Goal: Information Seeking & Learning: Learn about a topic

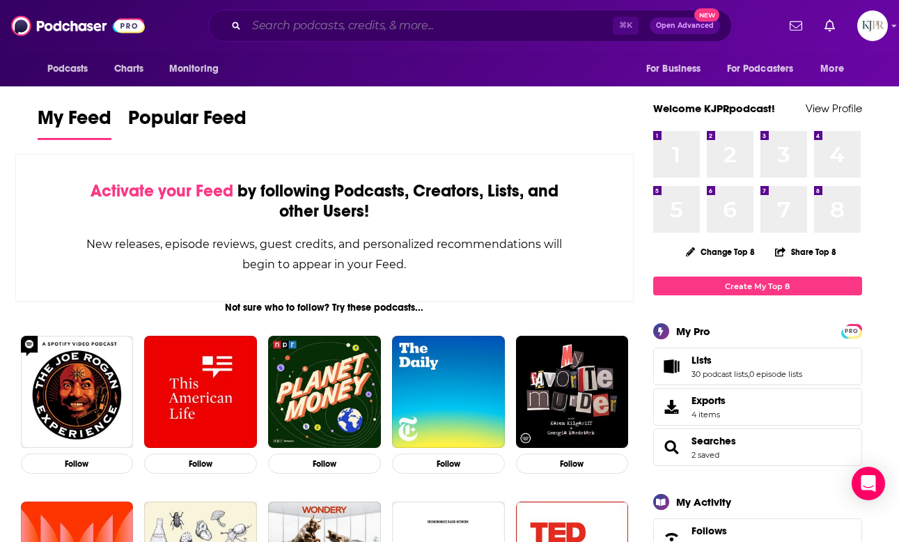
click at [393, 20] on input "Search podcasts, credits, & more..." at bounding box center [429, 26] width 366 height 22
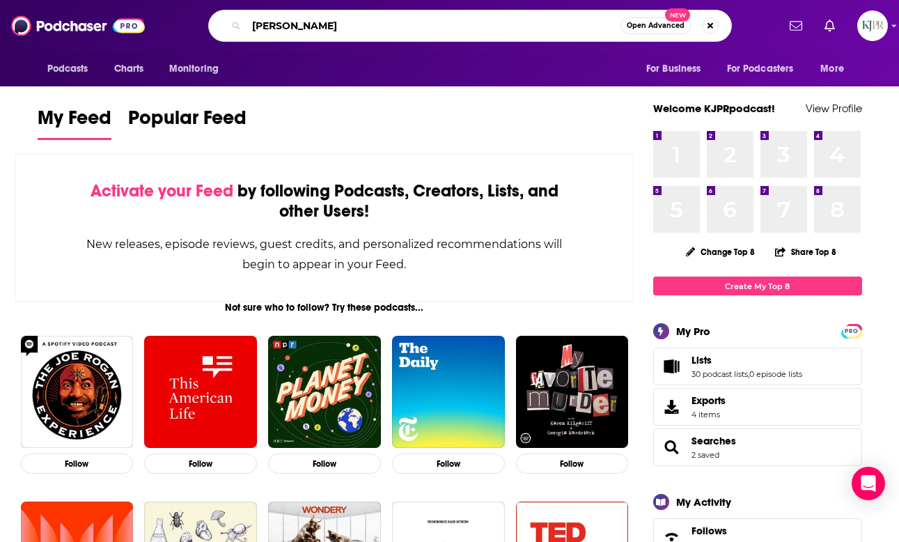
type input "[PERSON_NAME]"
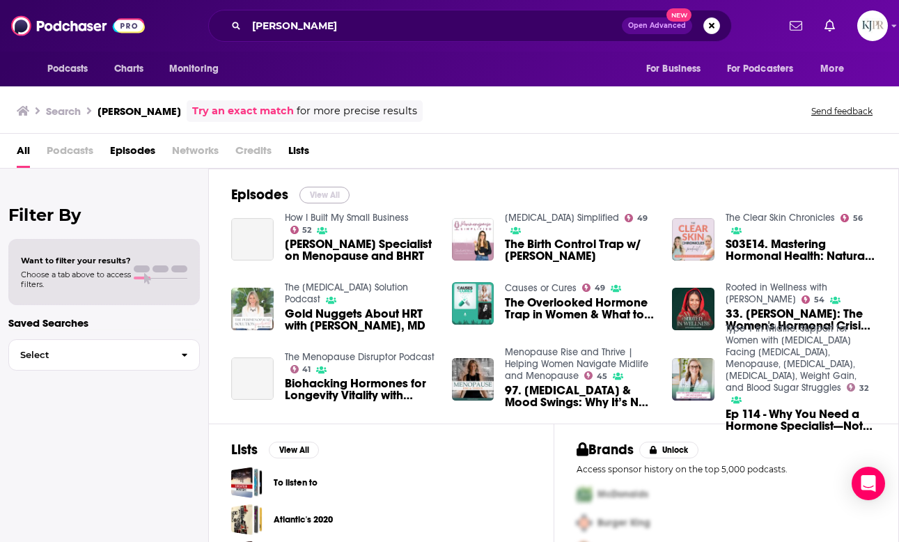
click at [315, 189] on button "View All" at bounding box center [324, 195] width 50 height 17
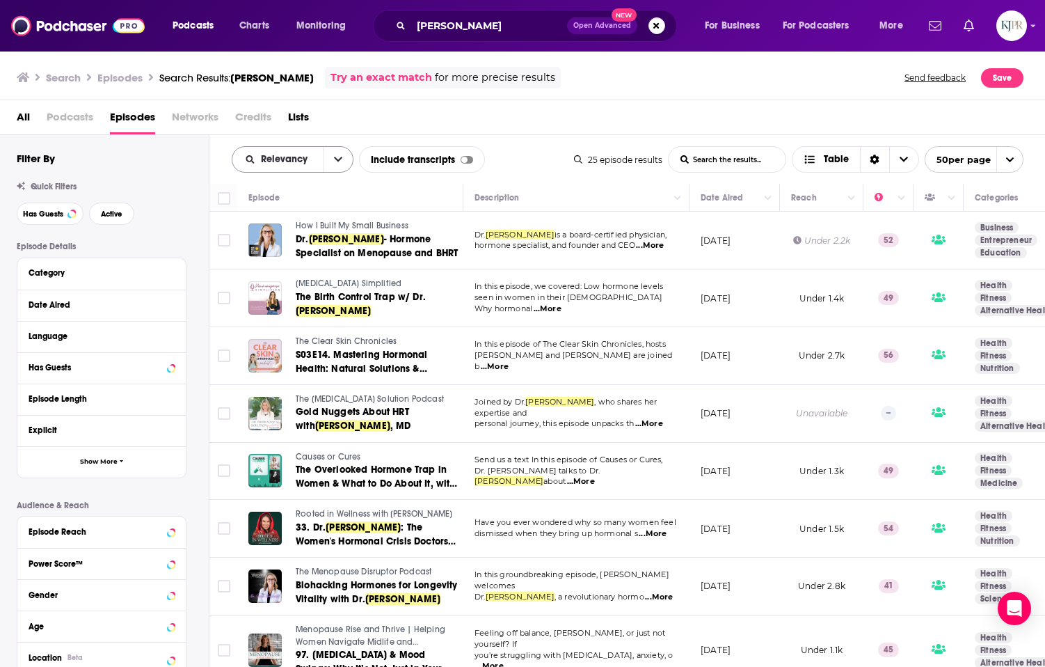
click at [336, 172] on div "Relevancy" at bounding box center [293, 159] width 122 height 26
click at [336, 169] on button "open menu" at bounding box center [338, 159] width 29 height 25
click at [293, 254] on span "New" at bounding box center [301, 255] width 82 height 8
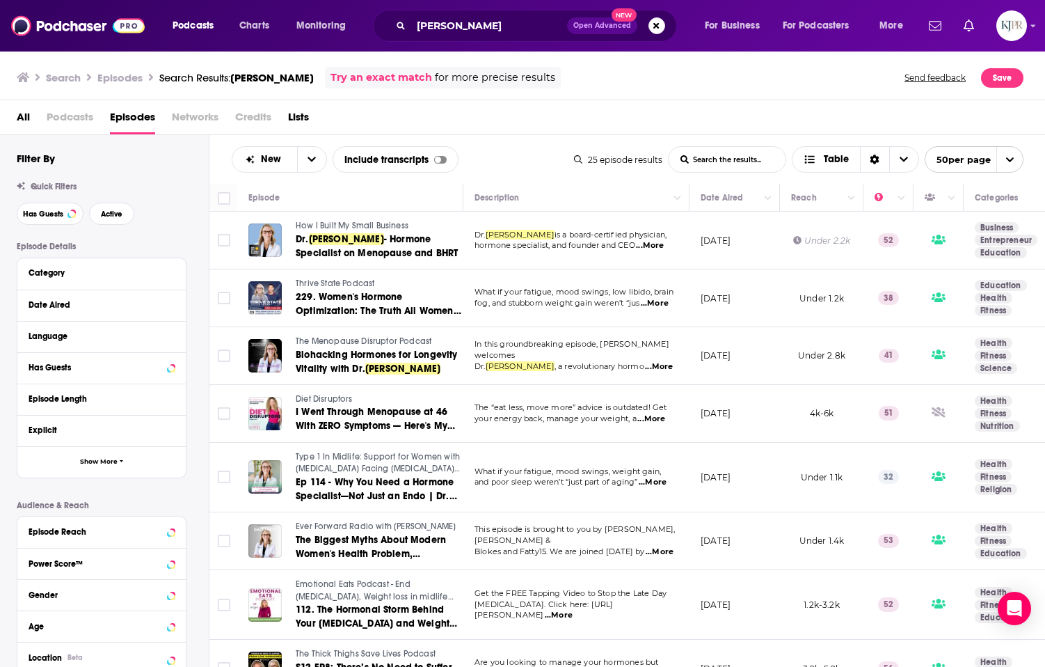
drag, startPoint x: 342, startPoint y: 599, endPoint x: 534, endPoint y: 1, distance: 628.5
click at [0, 0] on div "Podcasts Charts Monitoring sarah daccarett Open Advanced New For Business For P…" at bounding box center [522, 333] width 1045 height 667
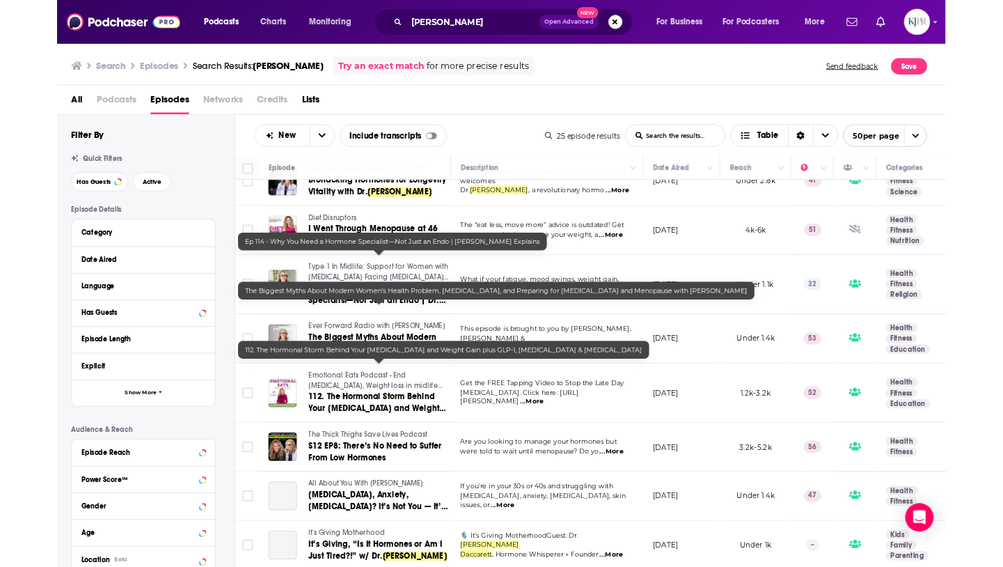
scroll to position [177, 0]
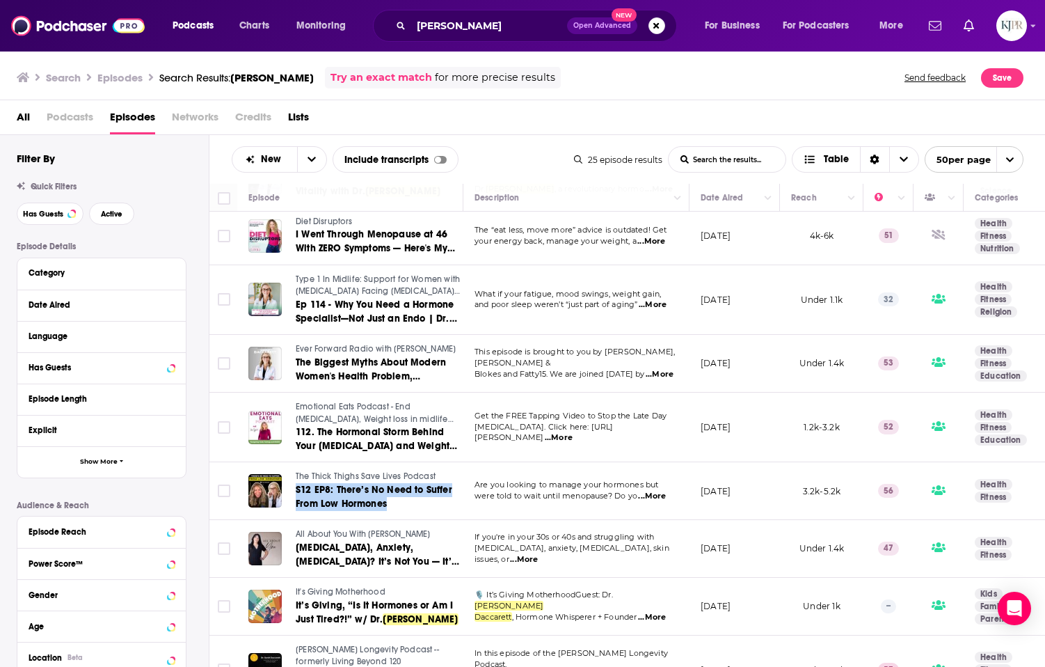
drag, startPoint x: 371, startPoint y: 535, endPoint x: 430, endPoint y: 0, distance: 537.8
click at [0, 0] on div "Podcasts Charts Monitoring sarah daccarett Open Advanced New For Business For P…" at bounding box center [522, 333] width 1045 height 667
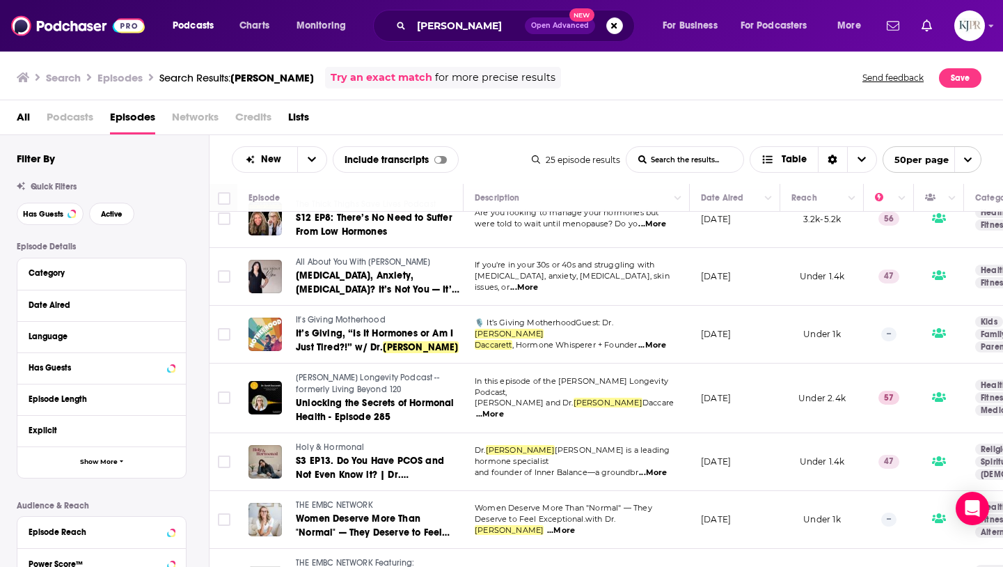
scroll to position [452, 0]
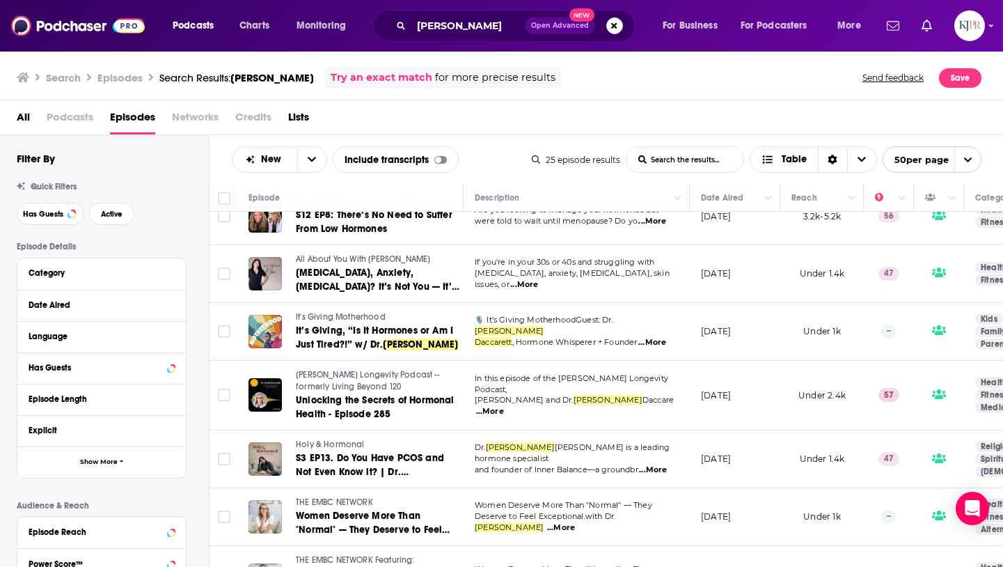
click at [331, 436] on td "Holy & Hormonal S3 EP13. Do You Have PCOS and Not Even Know it? | Dr. Sarah Dac…" at bounding box center [350, 459] width 226 height 58
copy span "Holy & Hormonal"
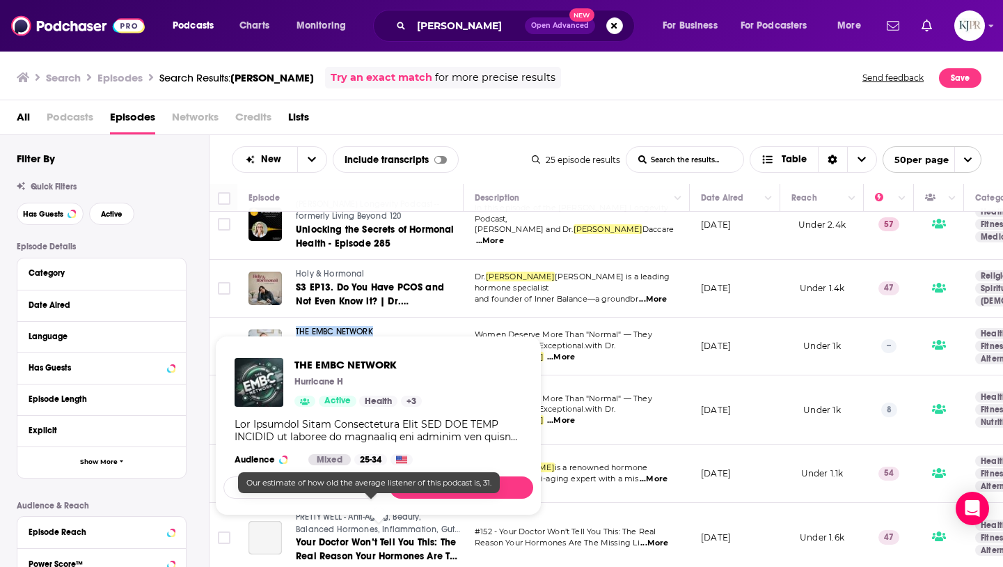
scroll to position [641, 0]
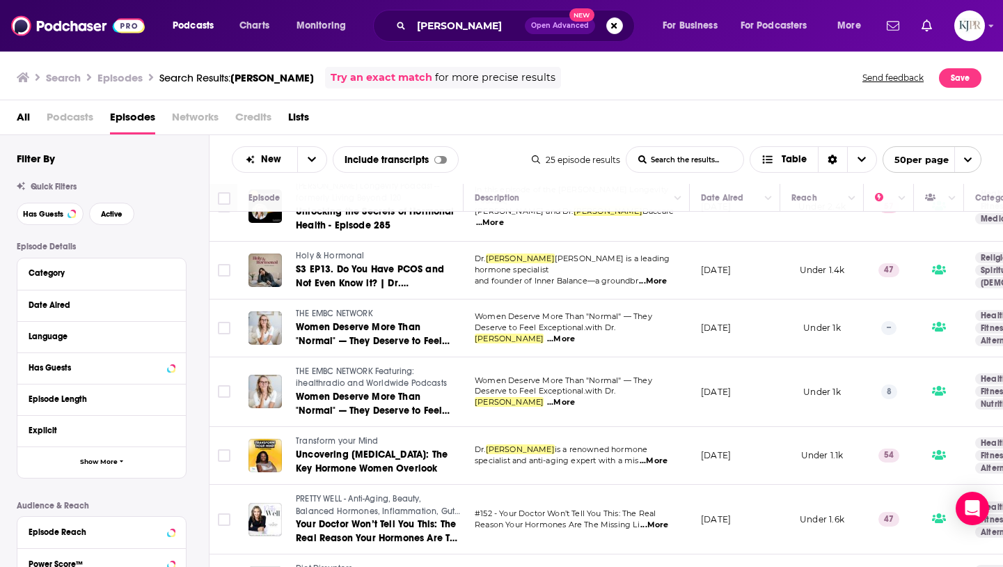
click at [205, 305] on div "Episode Details Category Date Aired Language Has Guests Episode Length Explicit…" at bounding box center [113, 458] width 192 height 432
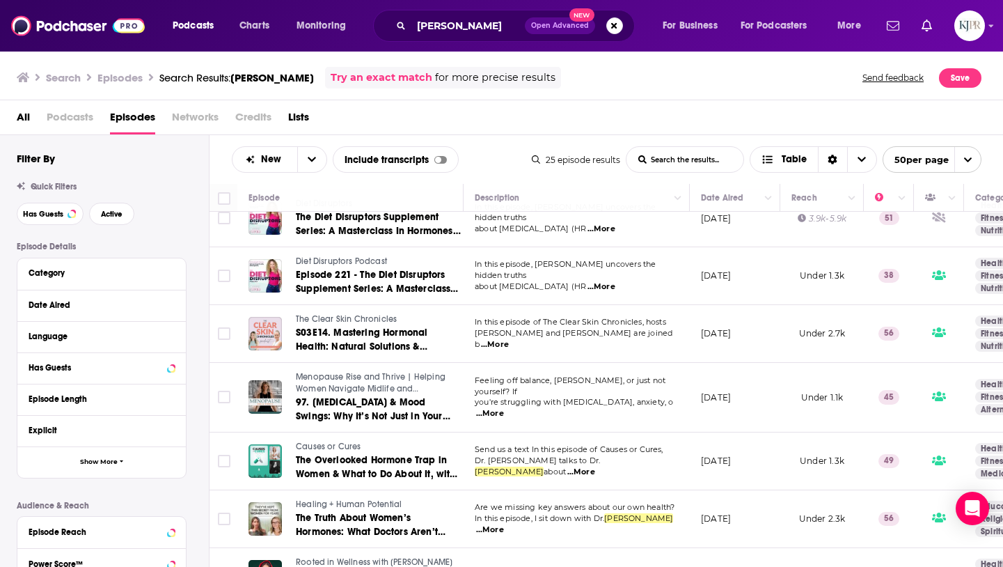
scroll to position [1128, 0]
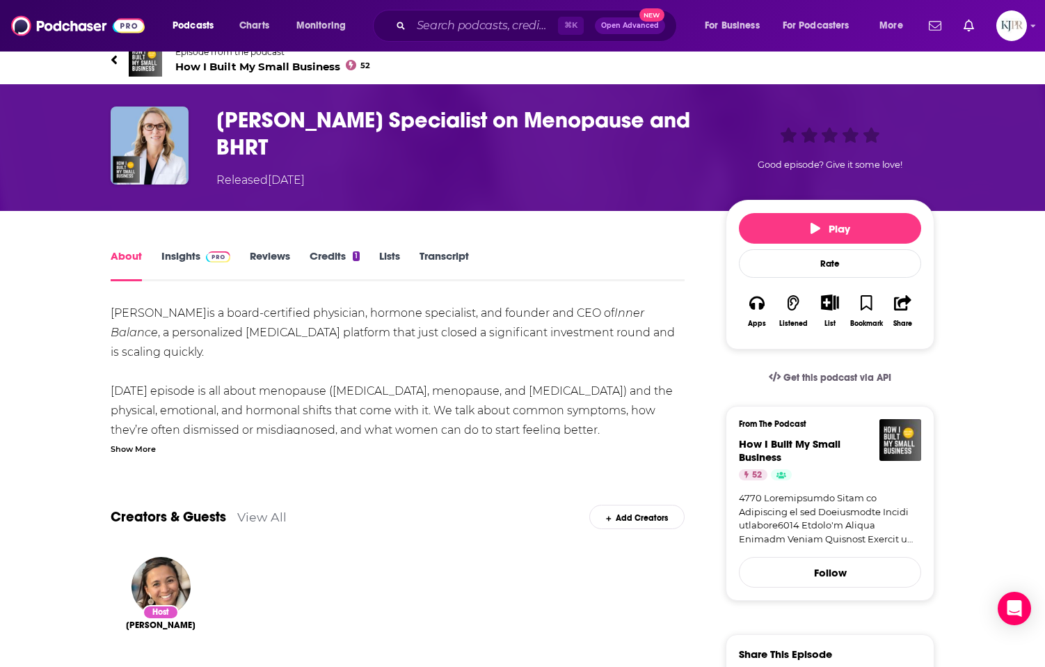
scroll to position [16, 0]
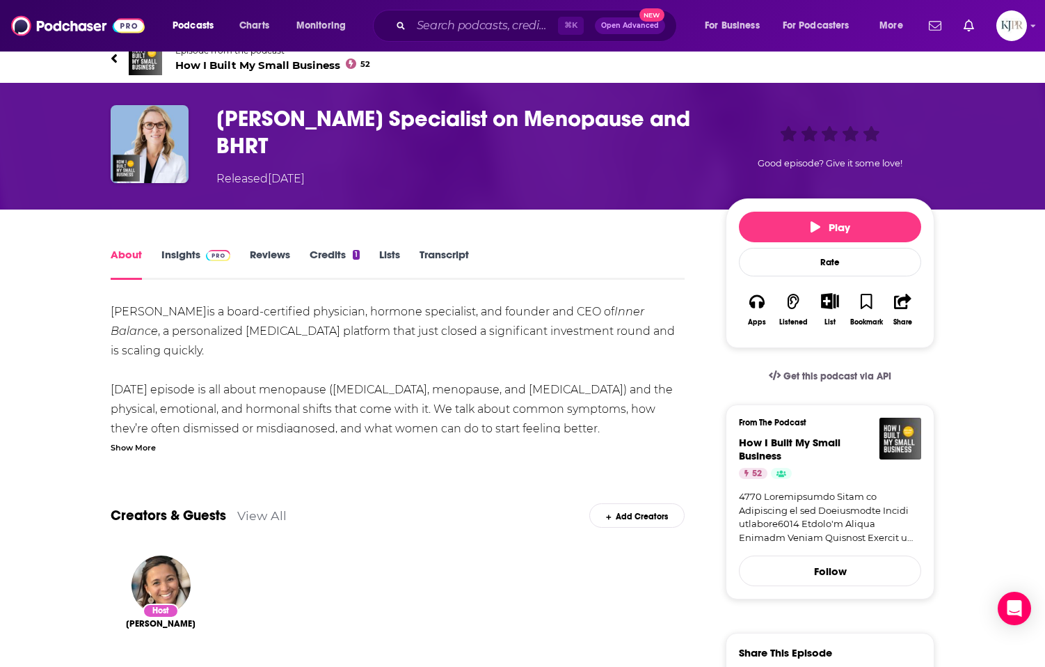
click at [175, 260] on link "Insights" at bounding box center [195, 264] width 69 height 32
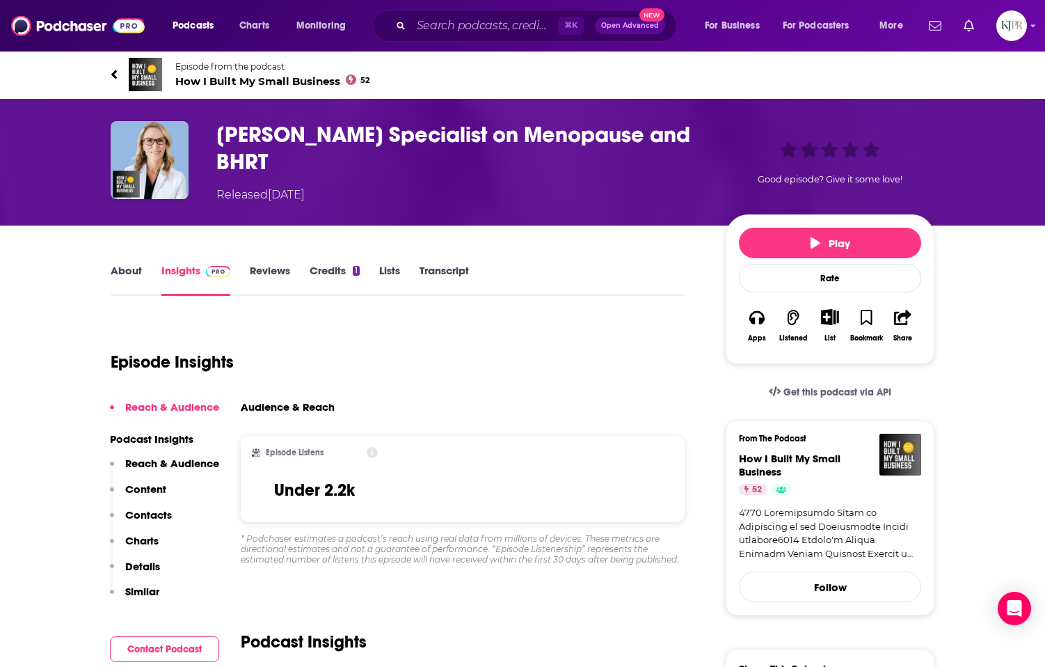
click at [136, 276] on link "About" at bounding box center [126, 280] width 31 height 32
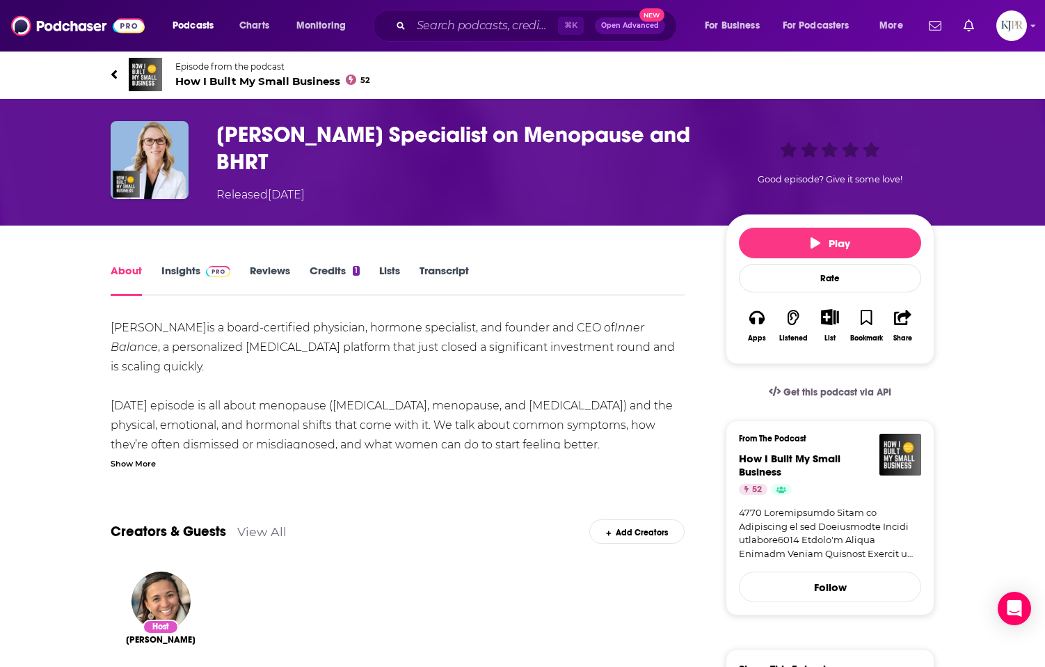
scroll to position [30, 0]
drag, startPoint x: 437, startPoint y: 126, endPoint x: 450, endPoint y: 156, distance: 32.7
click at [450, 156] on h1 "Dr. Sarah Daccarett - Hormone Specialist on Menopause and BHRT" at bounding box center [459, 148] width 487 height 54
copy h1 "Hormone Specialist on Menopause and BHRT"
click at [232, 130] on h1 "Dr. Sarah Daccarett - Hormone Specialist on Menopause and BHRT" at bounding box center [459, 148] width 487 height 54
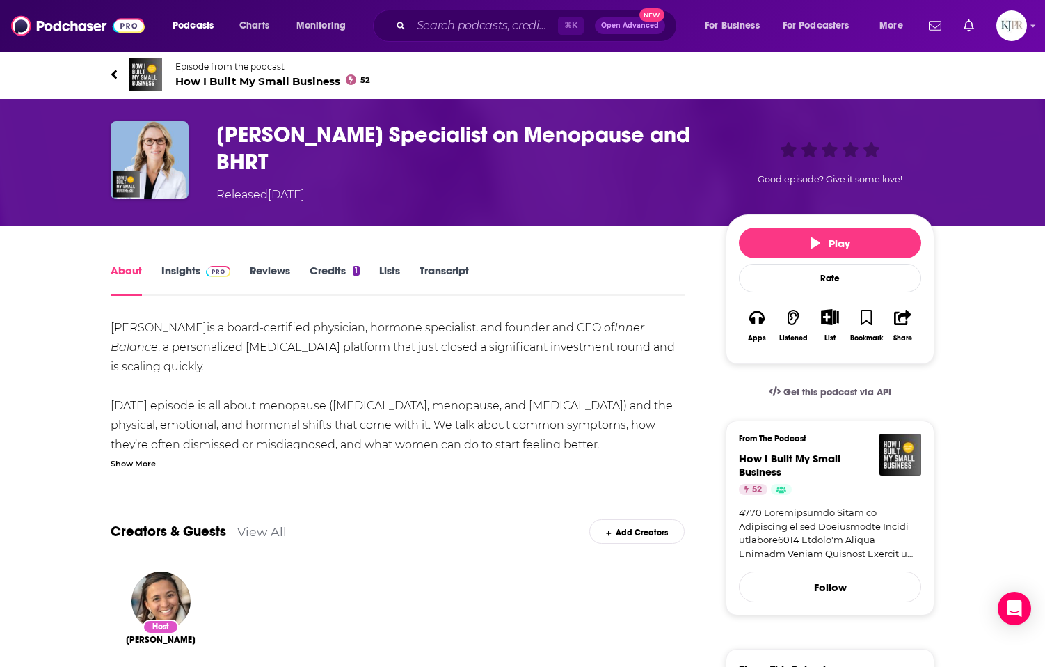
click at [234, 130] on h1 "Dr. Sarah Daccarett - Hormone Specialist on Menopause and BHRT" at bounding box center [459, 148] width 487 height 54
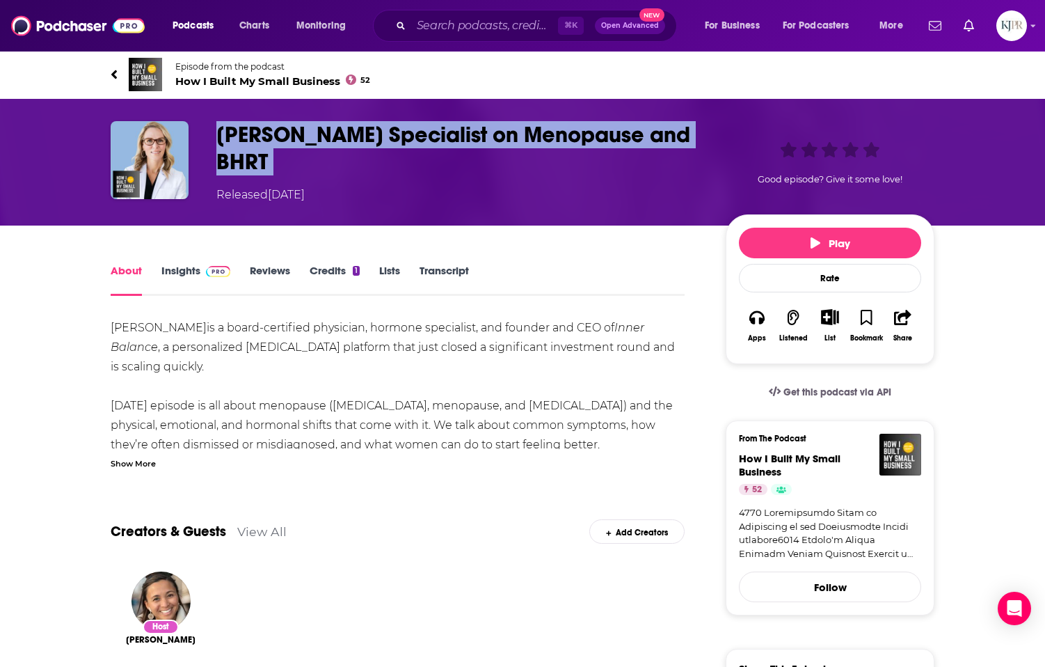
click at [234, 130] on h1 "Dr. Sarah Daccarett - Hormone Specialist on Menopause and BHRT" at bounding box center [459, 148] width 487 height 54
copy h1 "Dr. Sarah Daccarett - Hormone Specialist on Menopause and BHRT"
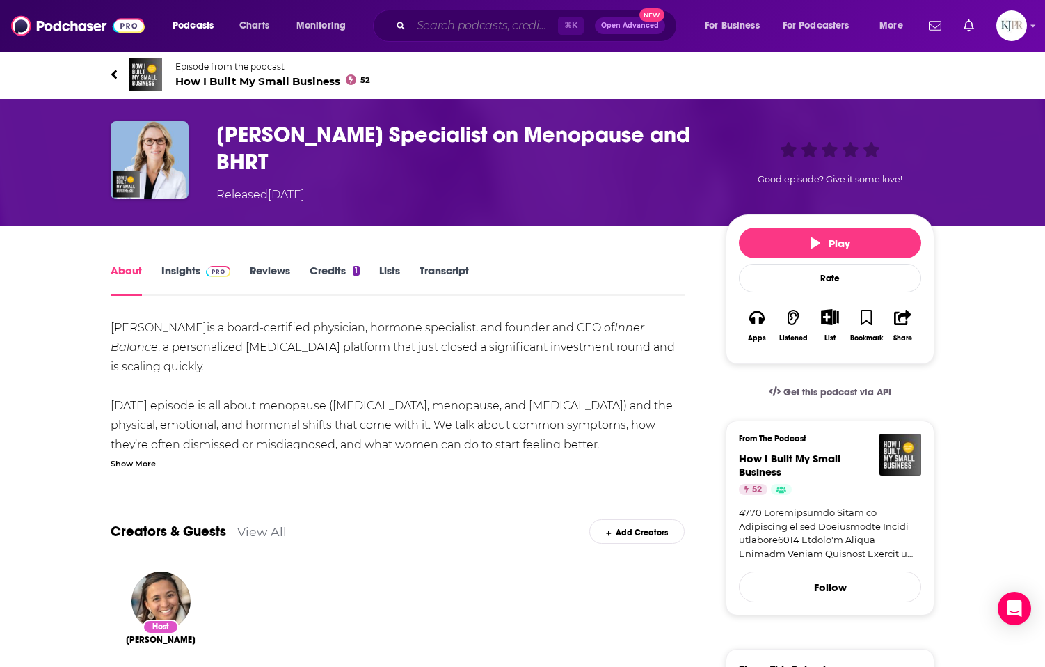
click at [443, 25] on input "Search podcasts, credits, & more..." at bounding box center [484, 26] width 147 height 22
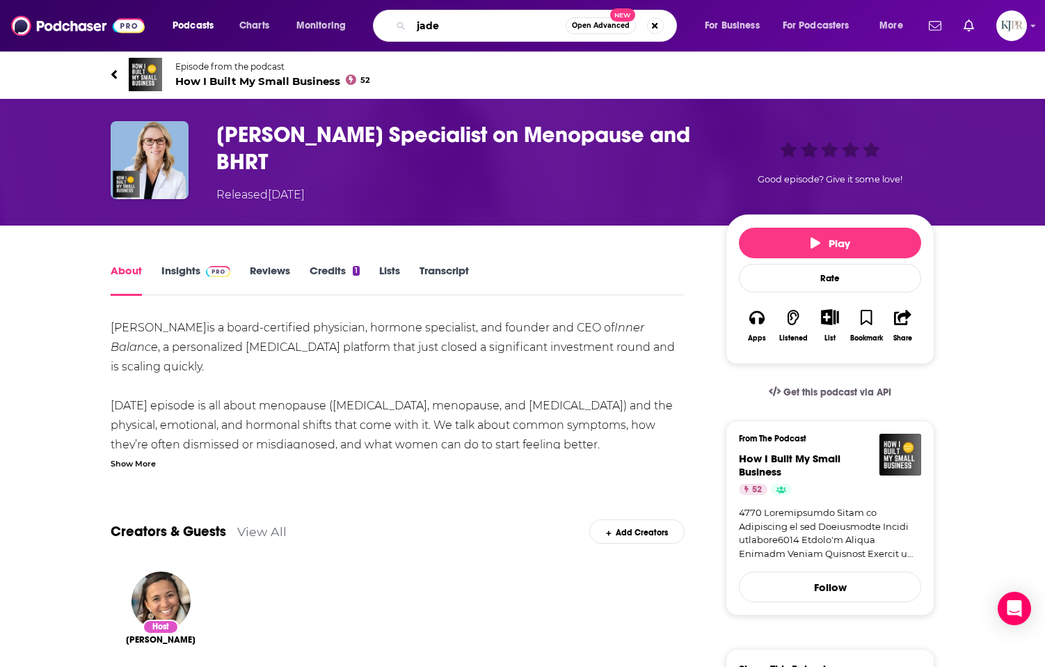
type input "jade"
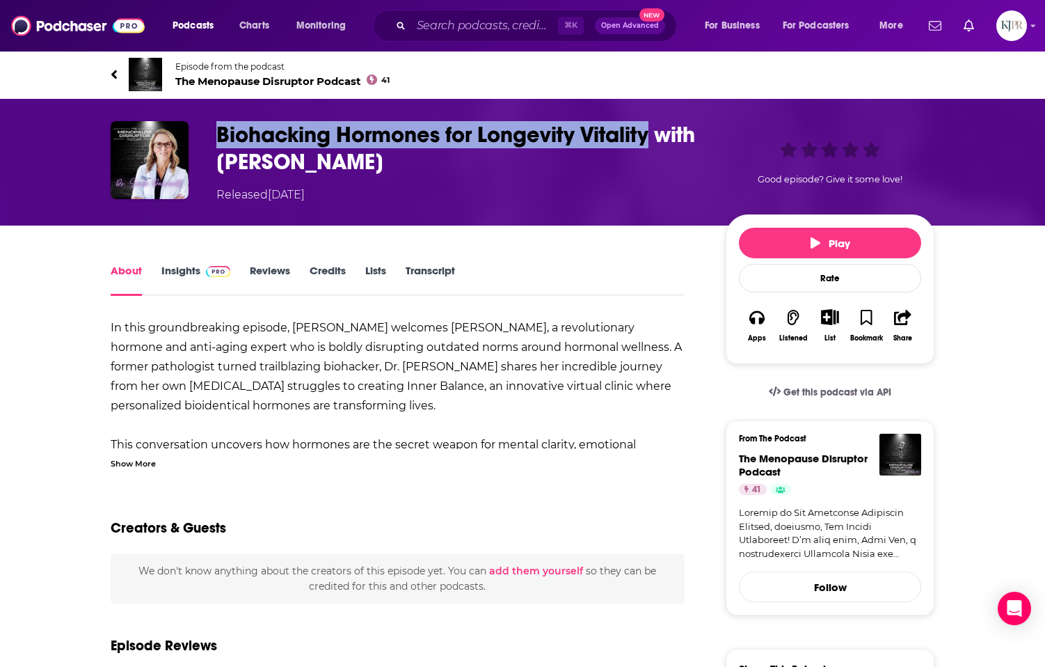
drag, startPoint x: 216, startPoint y: 127, endPoint x: 653, endPoint y: 141, distance: 436.7
click at [653, 141] on h1 "Biohacking Hormones for Longevity Vitality with [PERSON_NAME]" at bounding box center [459, 148] width 487 height 54
copy h1 "Biohacking Hormones for Longevity Vitality"
click at [759, 315] on icon "button" at bounding box center [757, 317] width 15 height 15
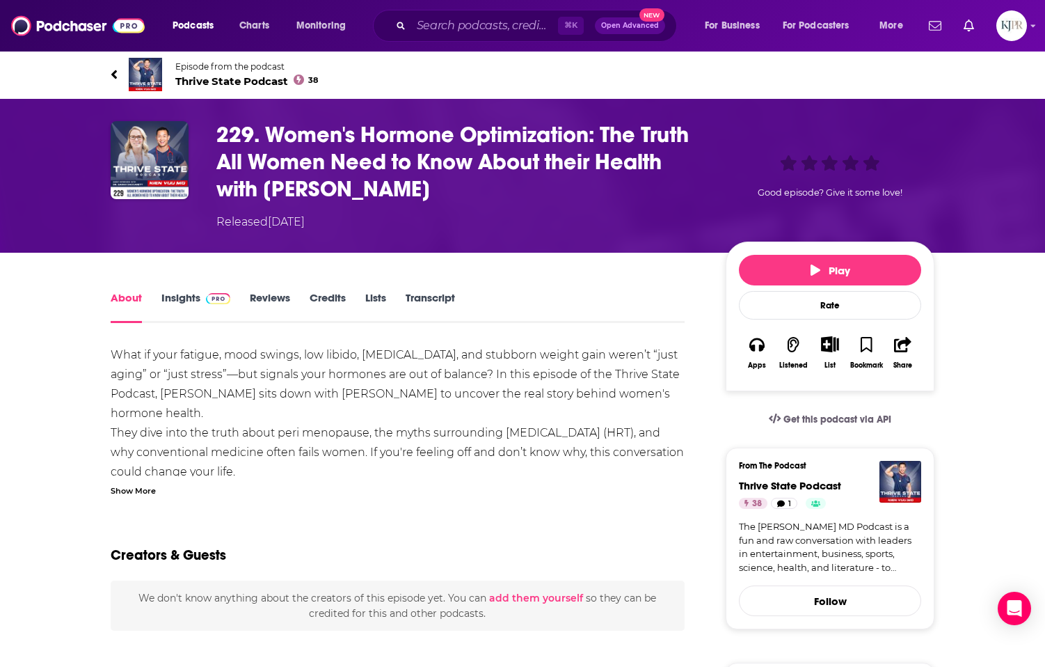
click at [174, 297] on link "Insights" at bounding box center [195, 307] width 69 height 32
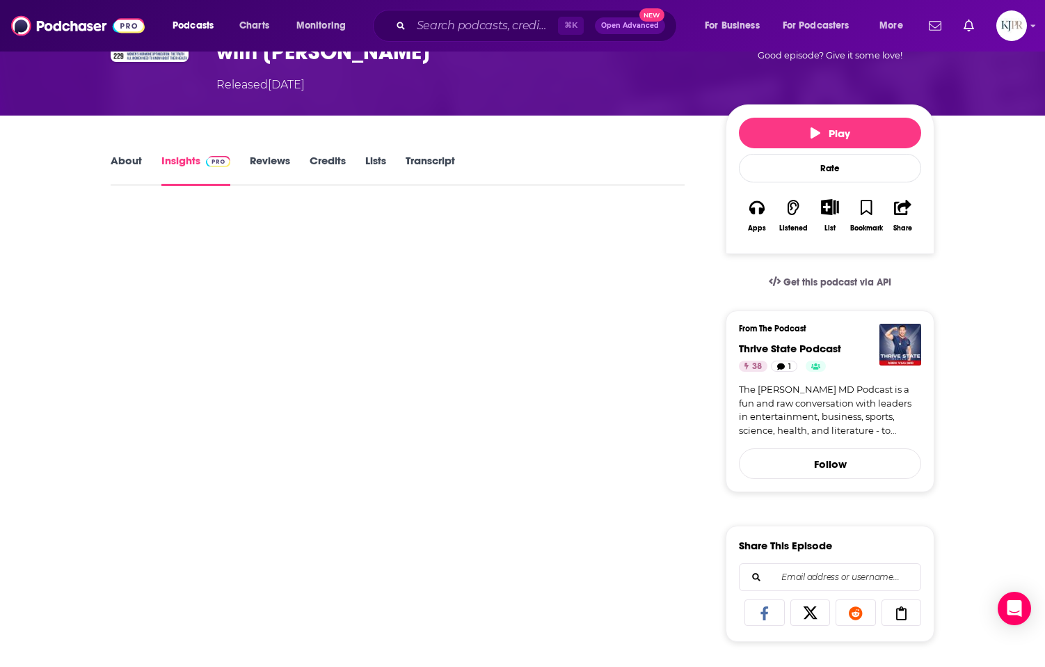
scroll to position [140, 0]
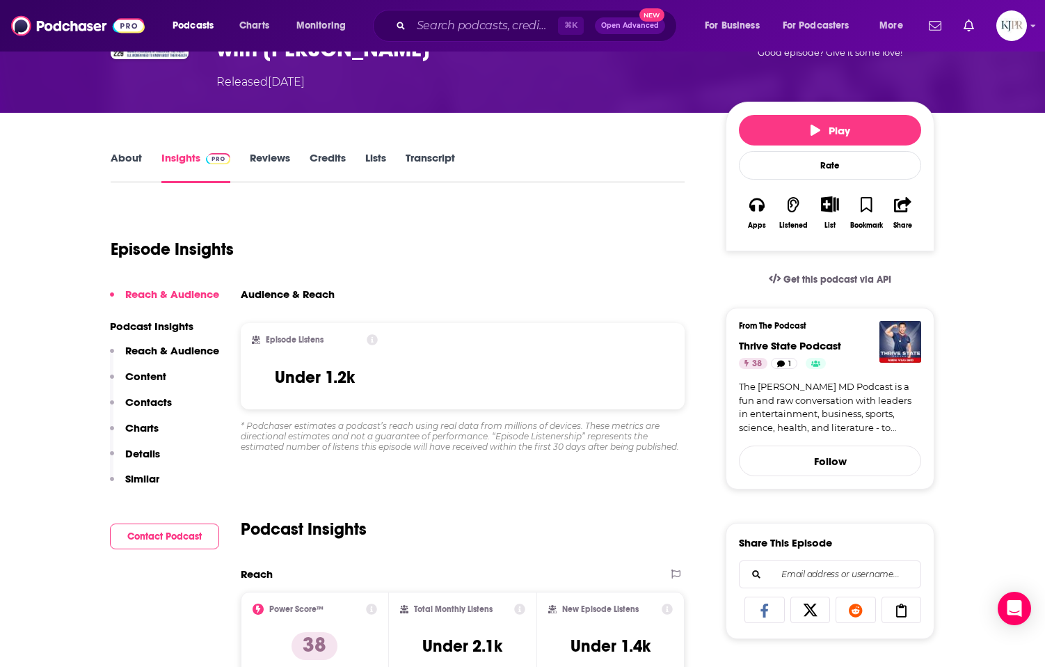
click at [140, 161] on link "About" at bounding box center [126, 167] width 31 height 32
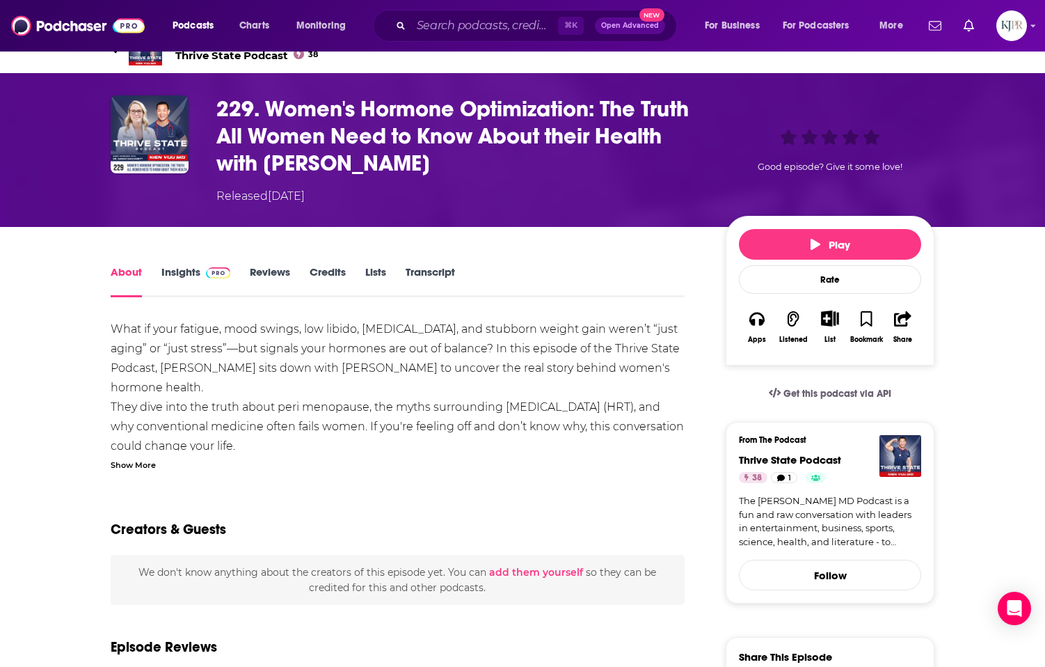
scroll to position [22, 0]
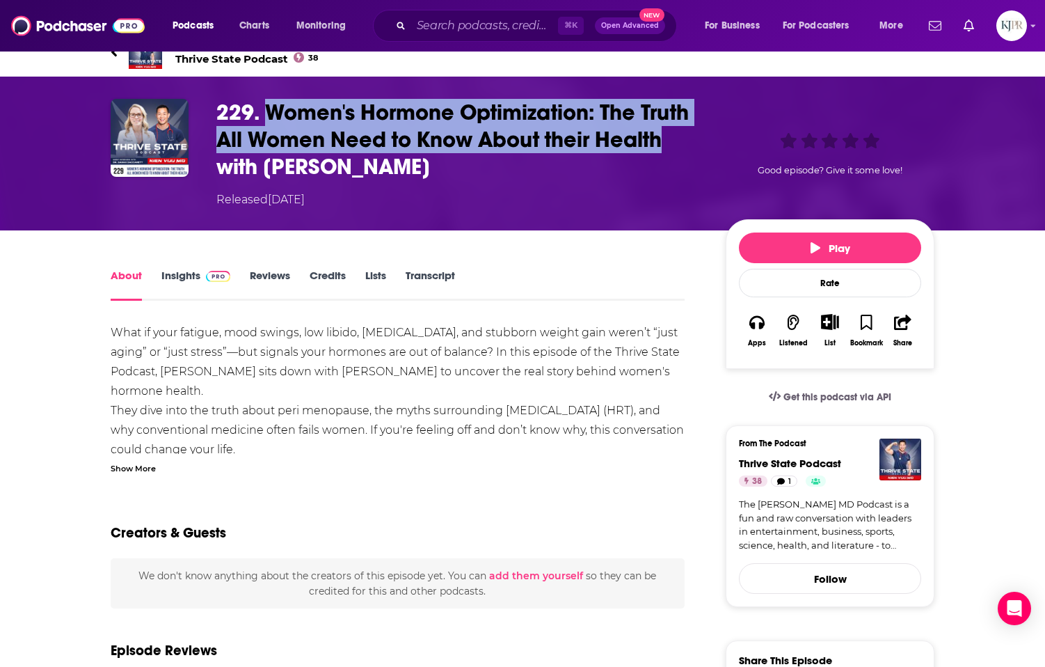
drag, startPoint x: 266, startPoint y: 110, endPoint x: 697, endPoint y: 144, distance: 432.9
click at [697, 144] on h1 "229. Women's Hormone Optimization: The Truth All Women Need to Know About their…" at bounding box center [459, 139] width 487 height 81
copy h1 "Women's Hormone Optimization: The Truth All Women Need to Know About their Heal…"
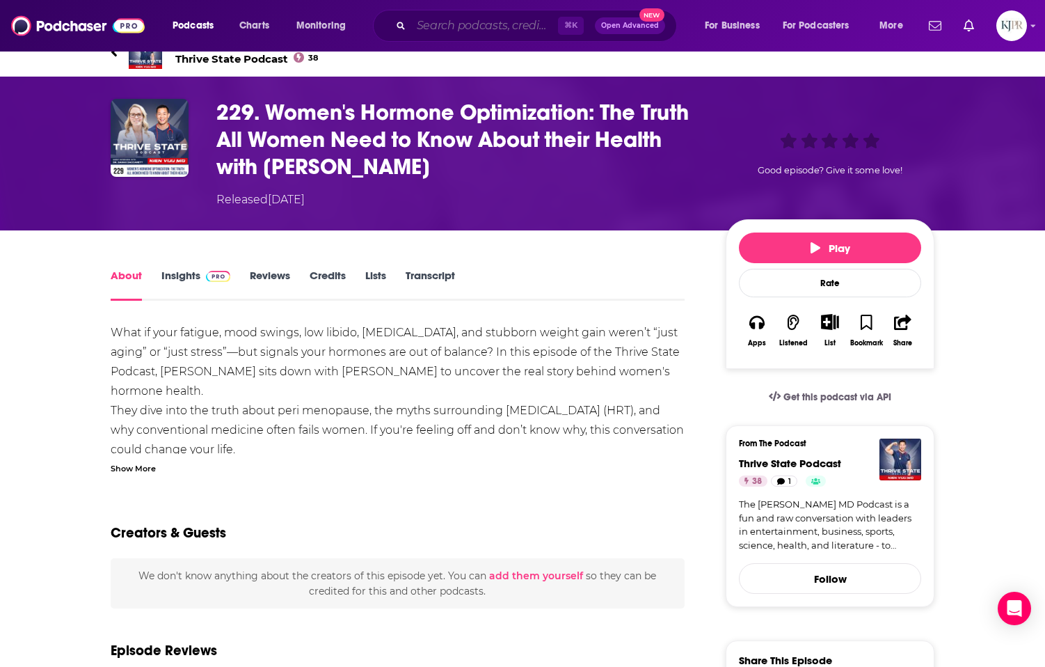
click at [443, 29] on input "Search podcasts, credits, & more..." at bounding box center [484, 26] width 147 height 22
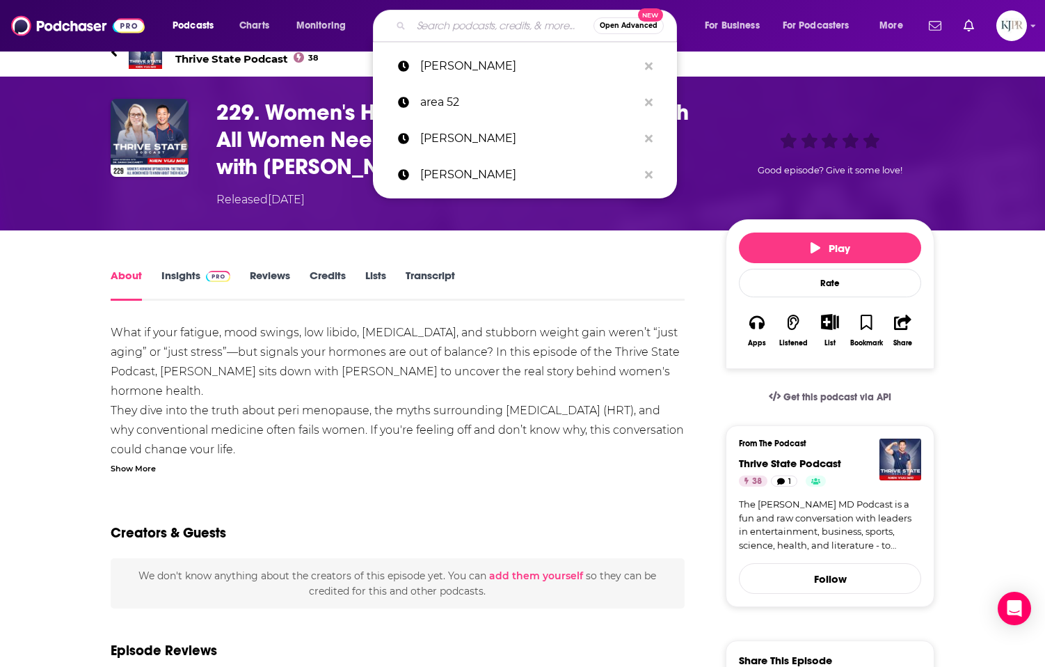
drag, startPoint x: 566, startPoint y: 301, endPoint x: 783, endPoint y: 319, distance: 217.9
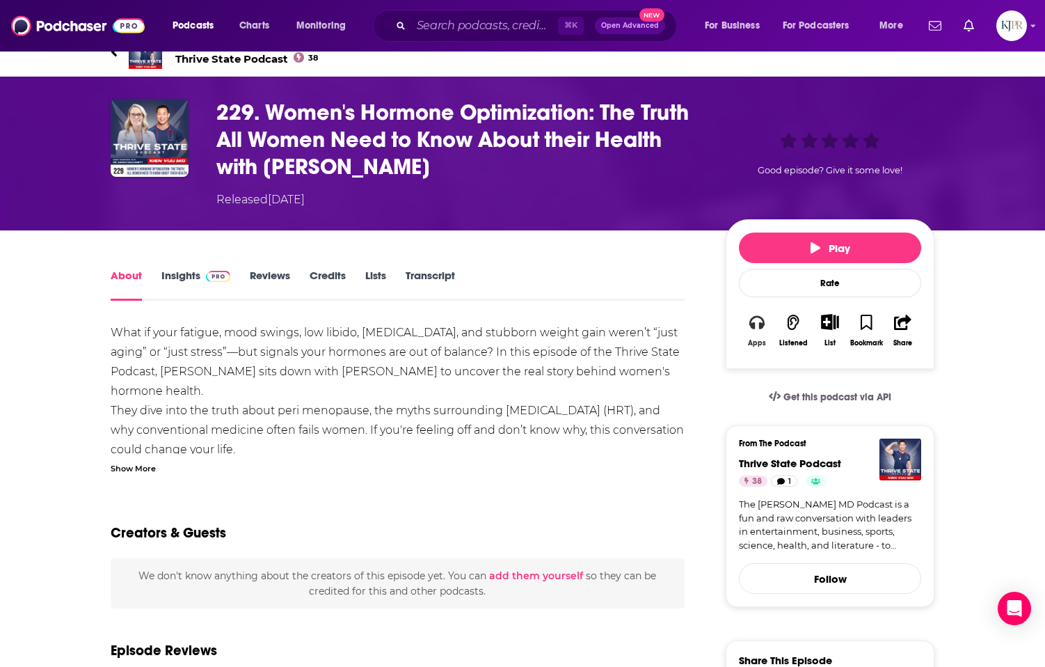
click at [761, 324] on icon "button" at bounding box center [757, 322] width 15 height 14
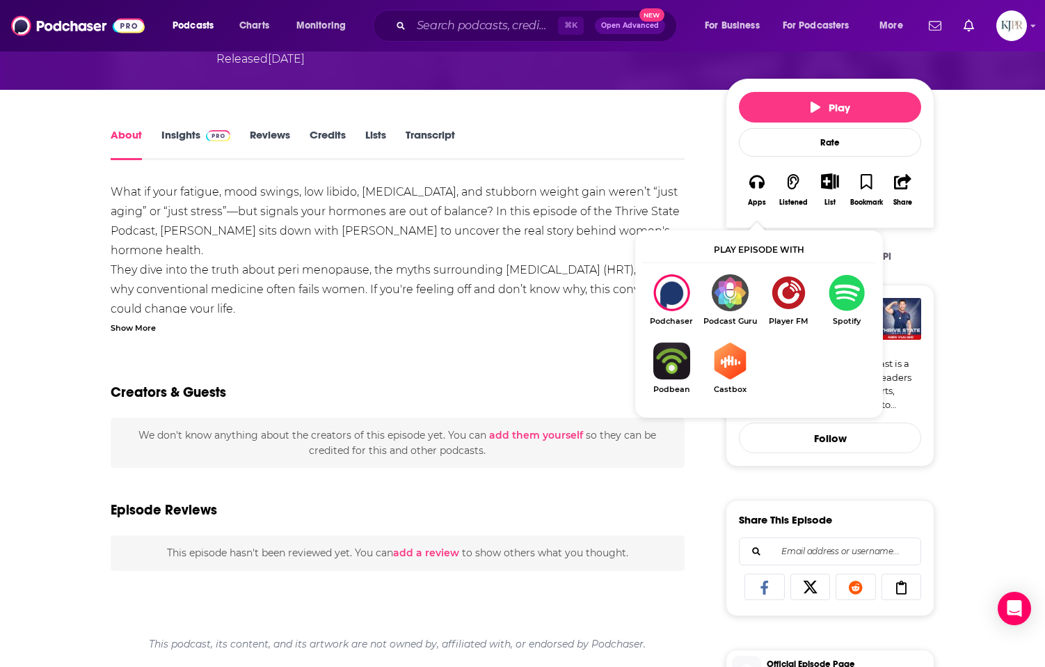
scroll to position [165, 0]
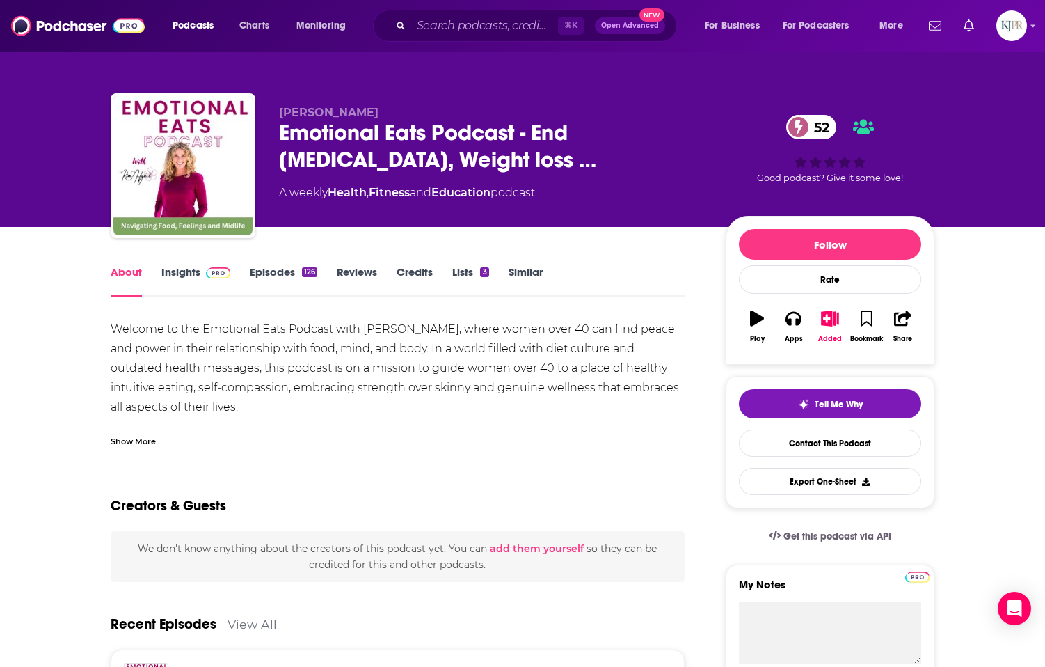
click at [755, 321] on icon "button" at bounding box center [757, 317] width 14 height 15
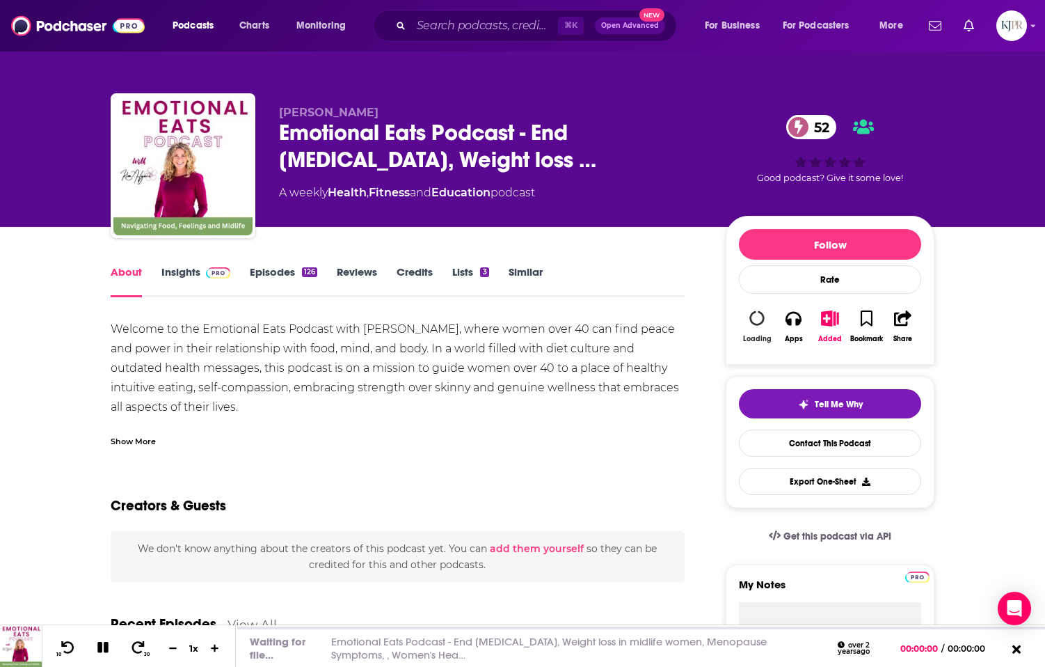
click at [755, 321] on icon "button" at bounding box center [757, 317] width 15 height 15
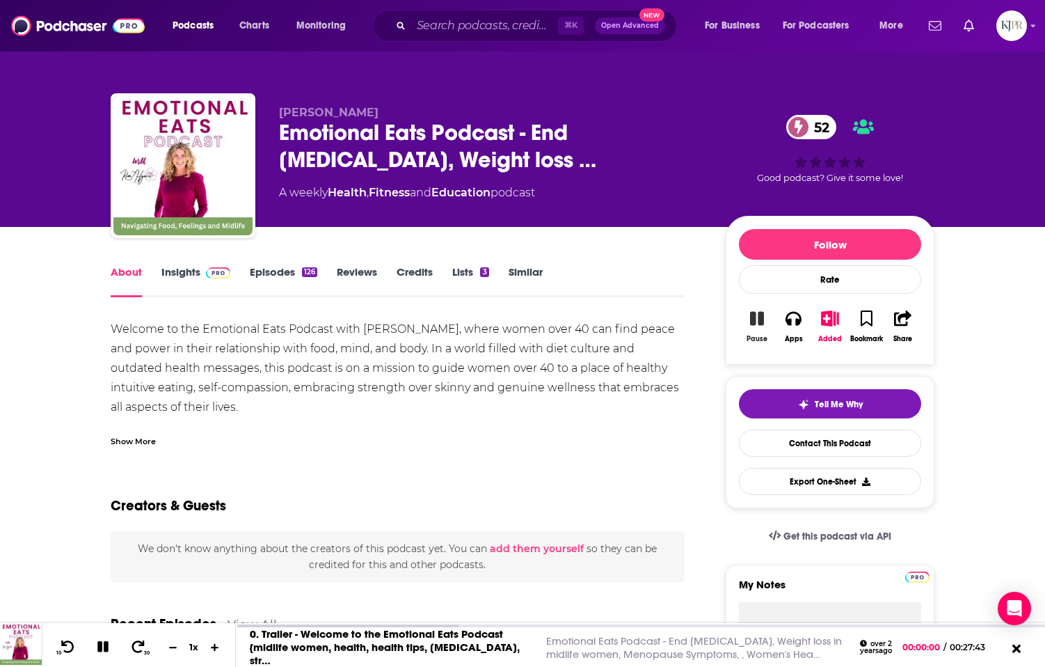
click at [761, 320] on icon "button" at bounding box center [757, 319] width 14 height 14
click at [803, 319] on button "Apps" at bounding box center [793, 326] width 36 height 50
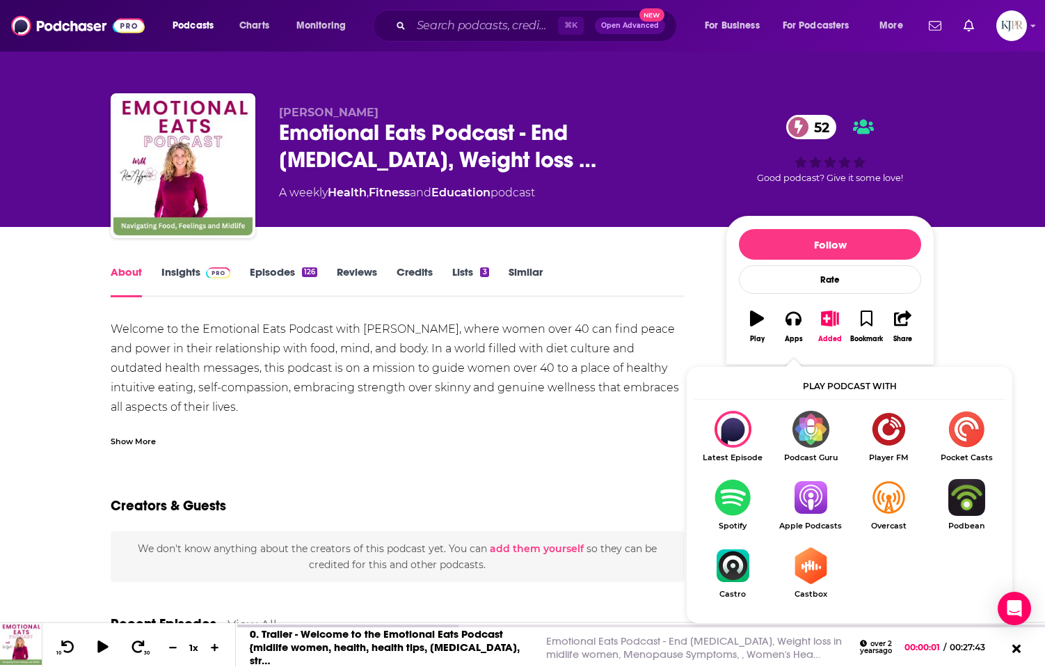
click at [547, 342] on div "Welcome to the Emotional Eats Podcast with Kim Hynes, where women over 40 can f…" at bounding box center [398, 523] width 574 height 409
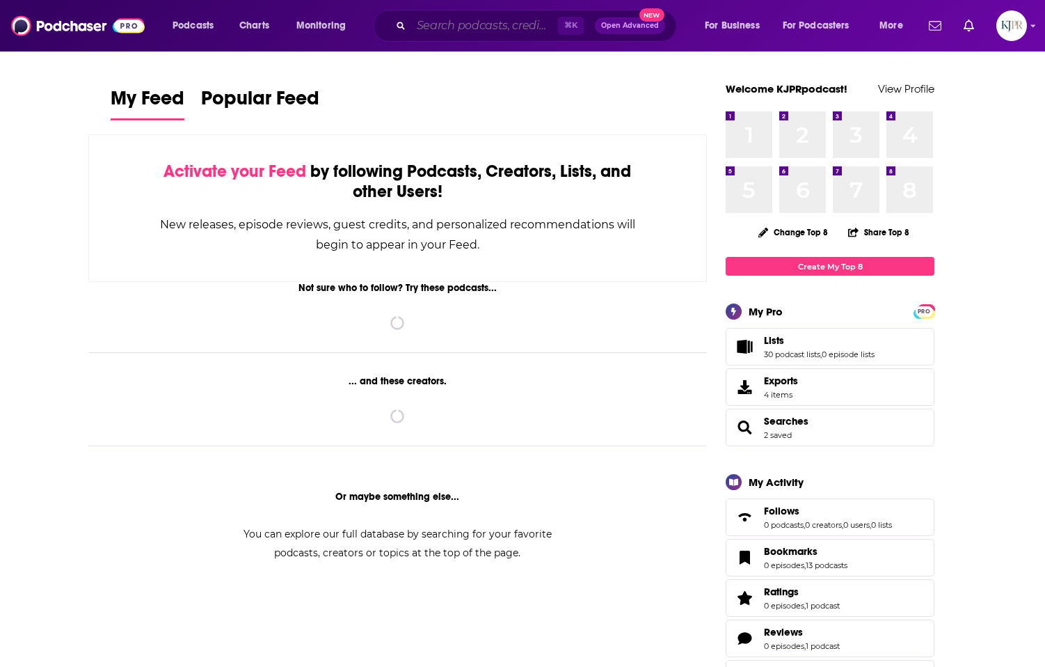
click at [492, 22] on input "Search podcasts, credits, & more..." at bounding box center [484, 26] width 147 height 22
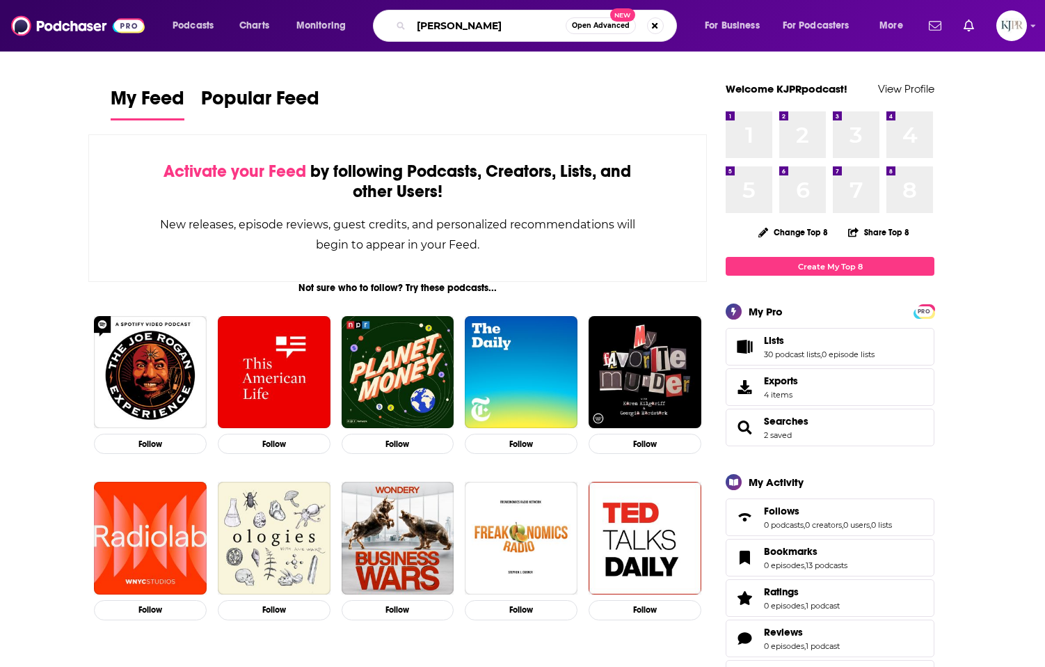
type input "jade teta"
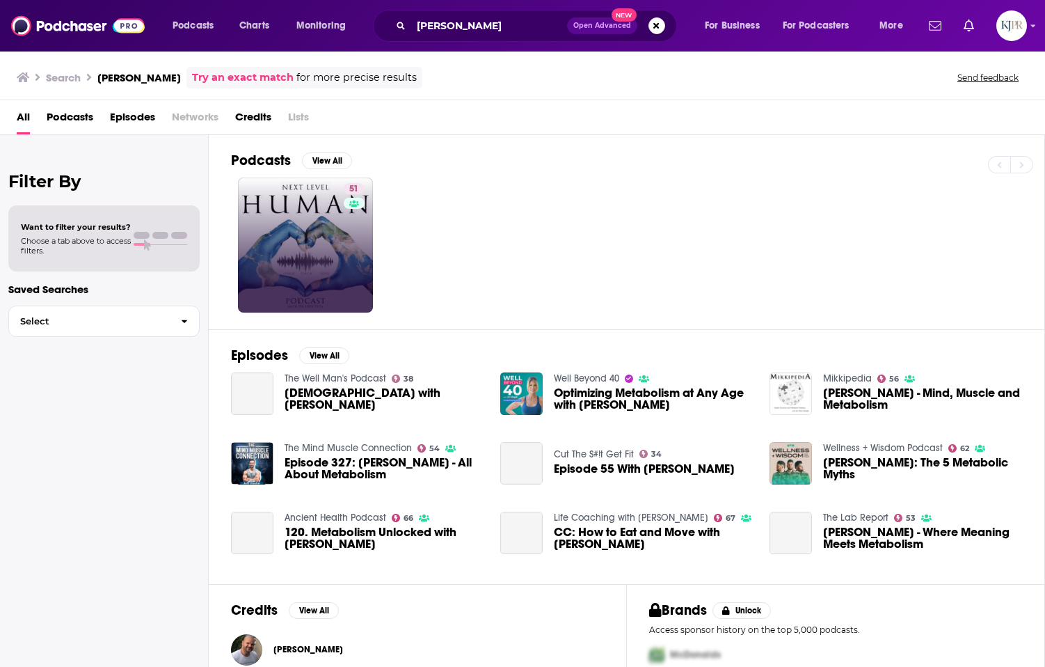
click at [237, 235] on div "51" at bounding box center [638, 244] width 814 height 135
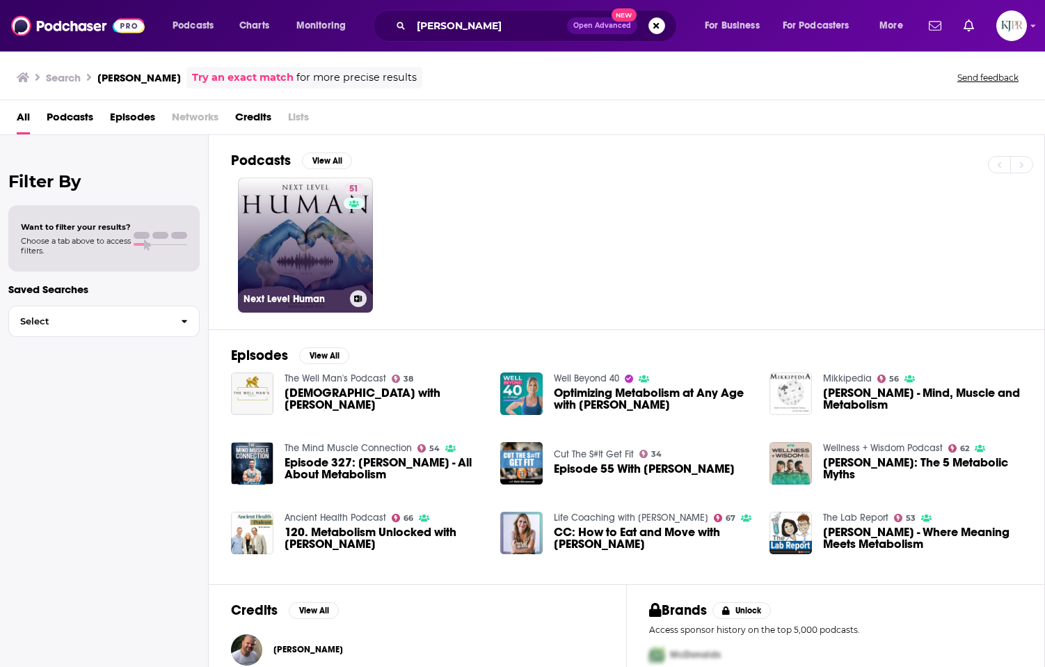
click at [289, 236] on link "51 Next Level Human" at bounding box center [305, 244] width 135 height 135
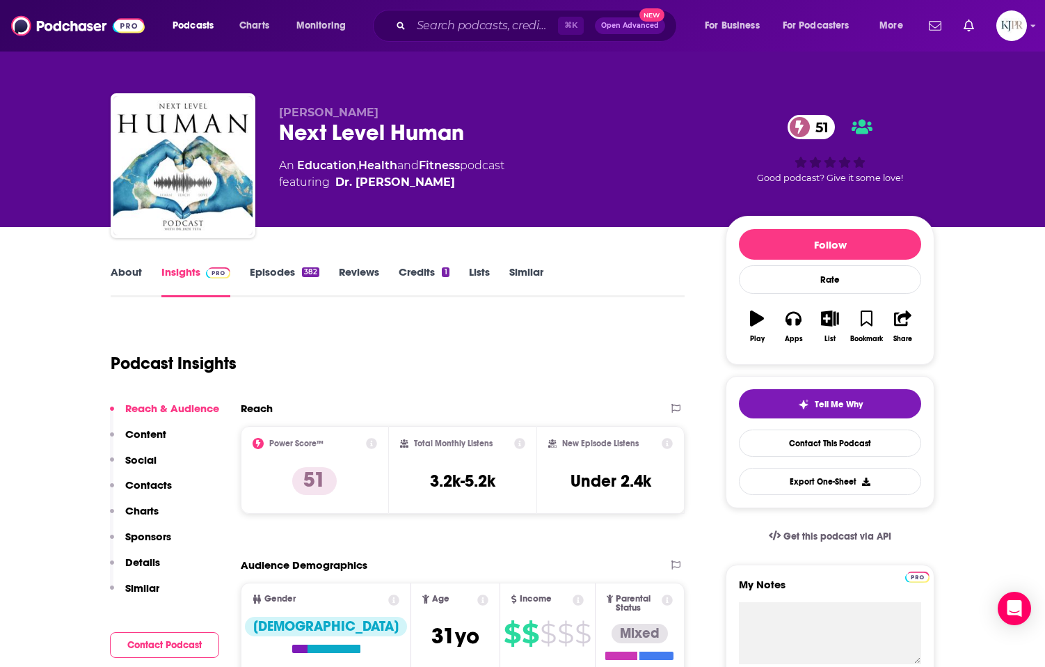
click at [258, 279] on link "Episodes 382" at bounding box center [285, 281] width 70 height 32
